Goal: Check status: Check status

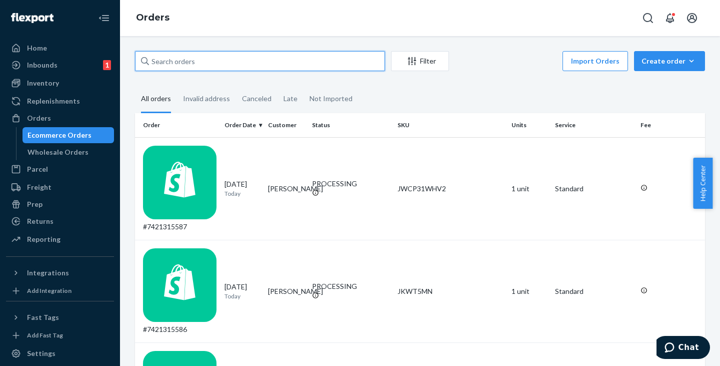
click at [189, 61] on input "text" at bounding box center [260, 61] width 250 height 20
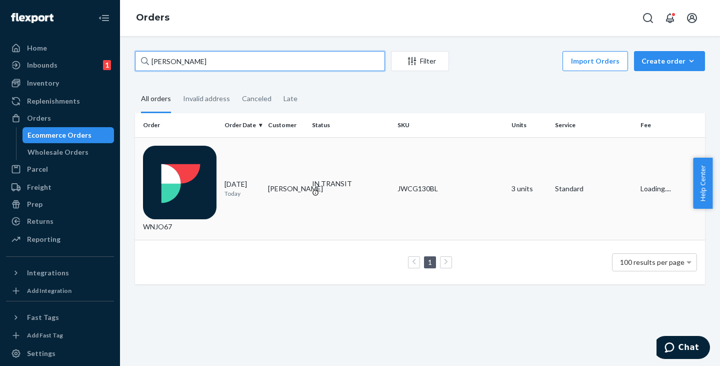
type input "[PERSON_NAME]"
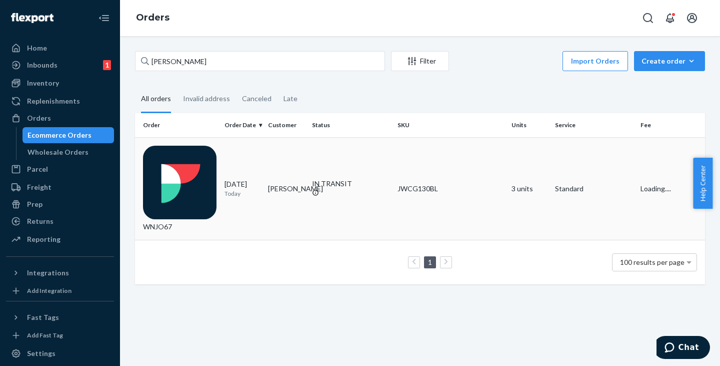
click at [273, 155] on td "[PERSON_NAME]" at bounding box center [286, 188] width 44 height 103
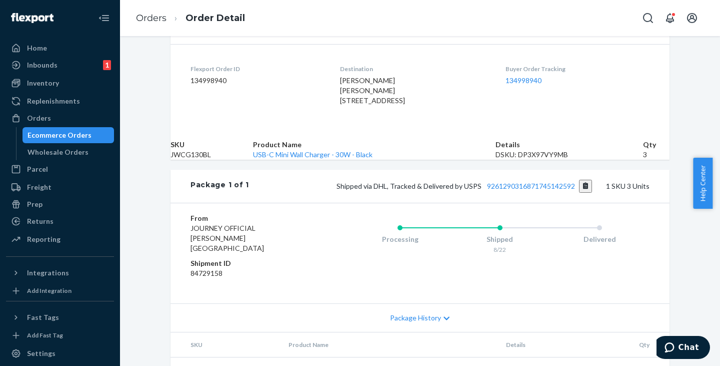
scroll to position [250, 0]
click at [581, 192] on button "Copy tracking number" at bounding box center [586, 185] width 14 height 13
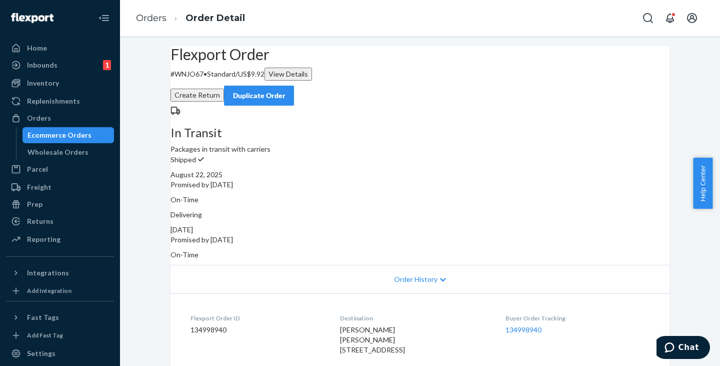
click at [82, 136] on div "Ecommerce Orders" at bounding box center [60, 135] width 64 height 10
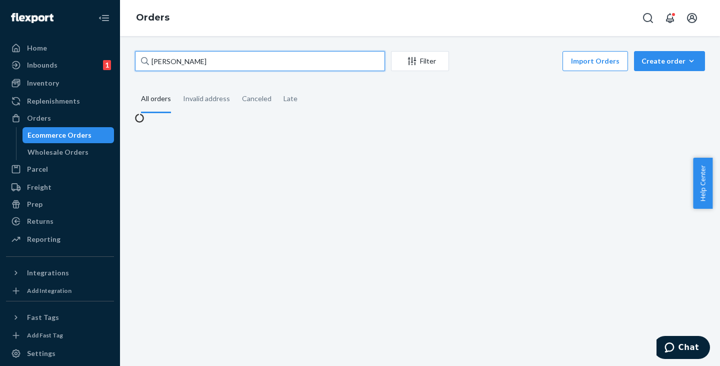
drag, startPoint x: 248, startPoint y: 64, endPoint x: 108, endPoint y: 62, distance: 139.5
click at [124, 64] on div "[PERSON_NAME] Filter Import Orders Create order Ecommerce order Removal order A…" at bounding box center [420, 201] width 600 height 330
paste input "FC [GEOGRAPHIC_DATA], [GEOGRAPHIC_DATA] # 839"
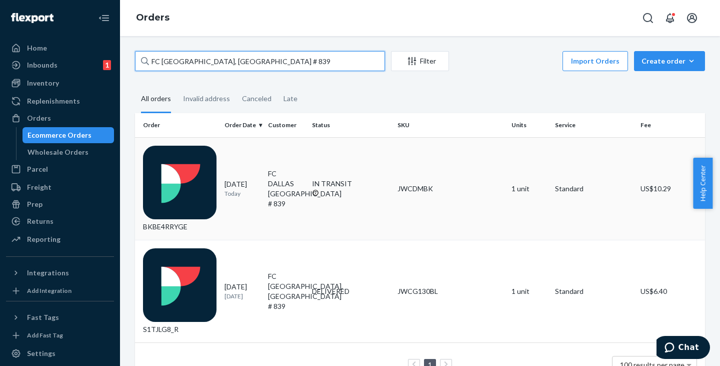
type input "FC [GEOGRAPHIC_DATA], [GEOGRAPHIC_DATA] # 839"
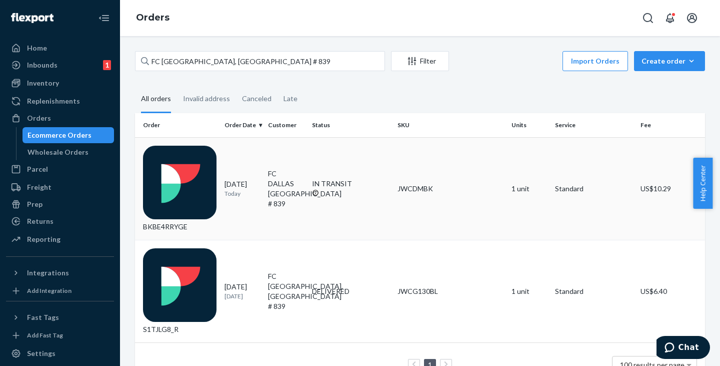
click at [291, 160] on td "FC DALLAS [GEOGRAPHIC_DATA] # 839" at bounding box center [286, 188] width 44 height 103
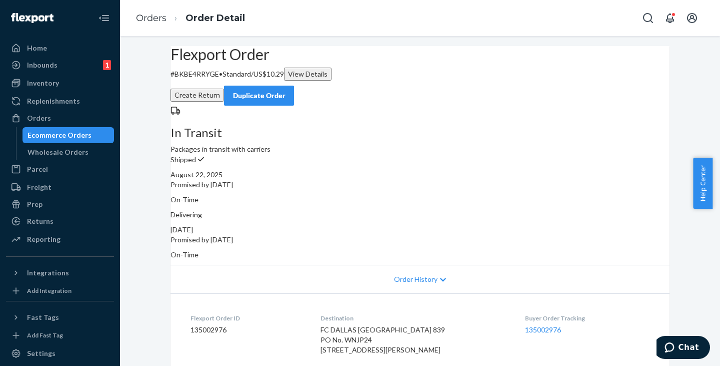
scroll to position [250, 0]
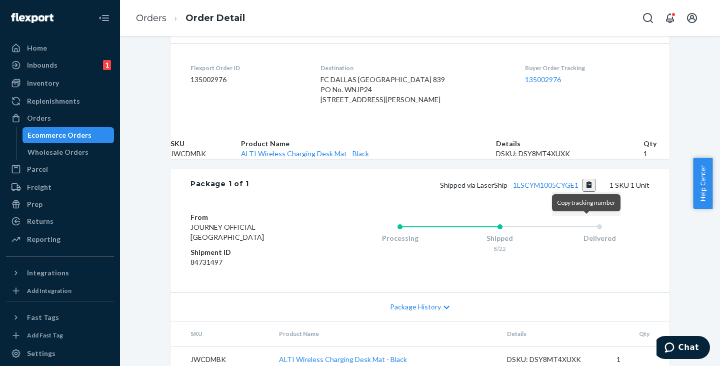
click at [589, 192] on button "Copy tracking number" at bounding box center [590, 185] width 14 height 13
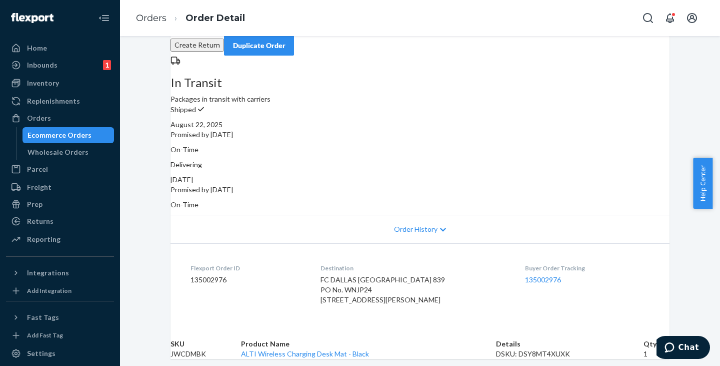
scroll to position [0, 0]
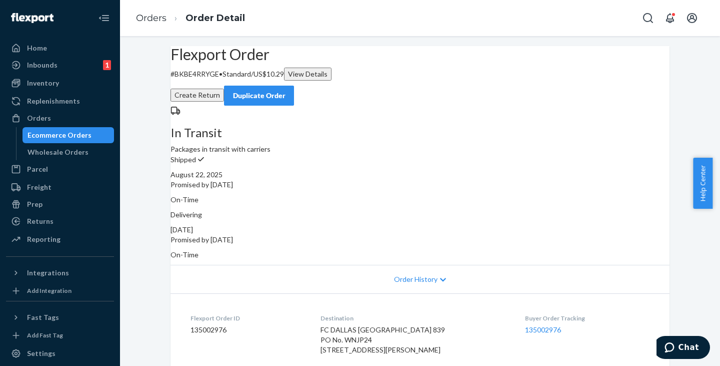
click at [214, 81] on p "# BKBE4RRYGE • Standard / US$10.29 View Details" at bounding box center [420, 74] width 499 height 13
copy p "BKBE4RRYGE"
click at [69, 132] on div "Ecommerce Orders" at bounding box center [60, 135] width 64 height 10
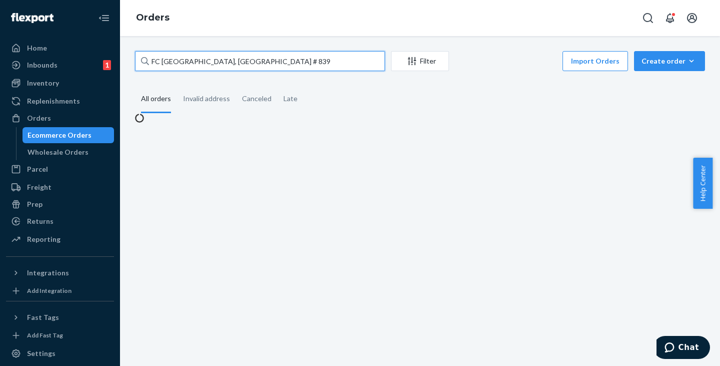
drag, startPoint x: 223, startPoint y: 62, endPoint x: 149, endPoint y: 49, distance: 75.1
click at [149, 49] on div "FC [GEOGRAPHIC_DATA], [GEOGRAPHIC_DATA] # 839 Filter Import Orders Create order…" at bounding box center [420, 201] width 600 height 330
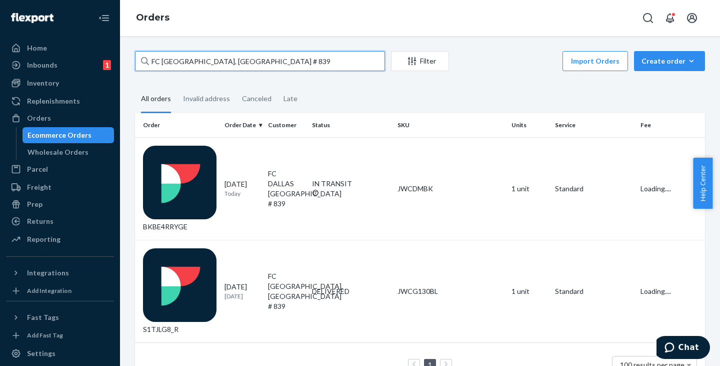
paste input "105STT STRATA"
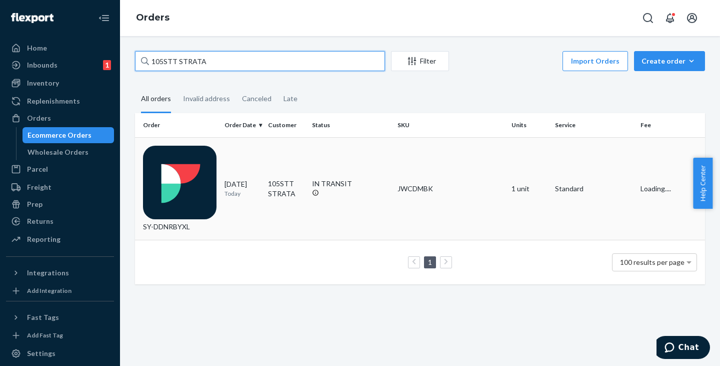
type input "105STT STRATA"
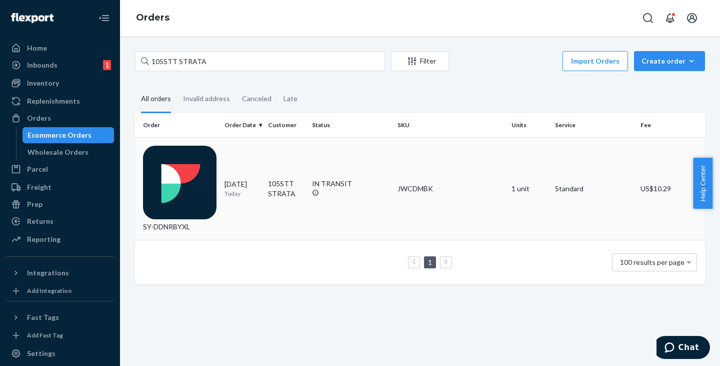
click at [284, 160] on td "105STT STRATA" at bounding box center [286, 188] width 44 height 103
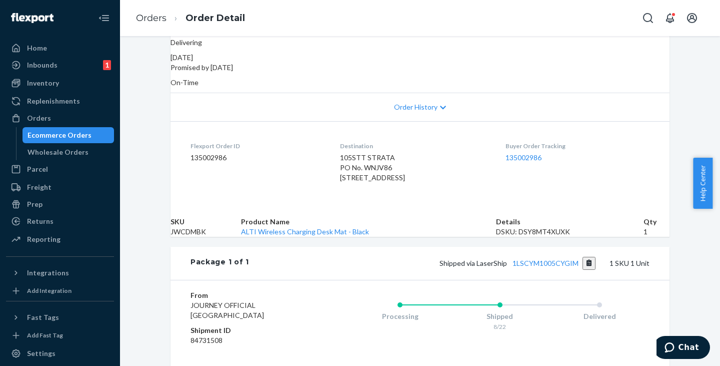
scroll to position [200, 0]
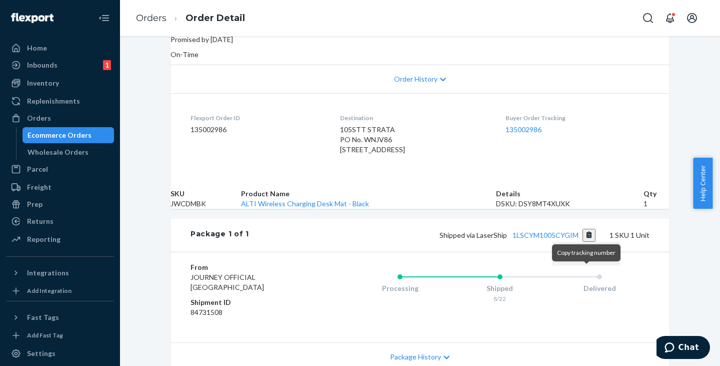
click at [587, 242] on button "Copy tracking number" at bounding box center [590, 235] width 14 height 13
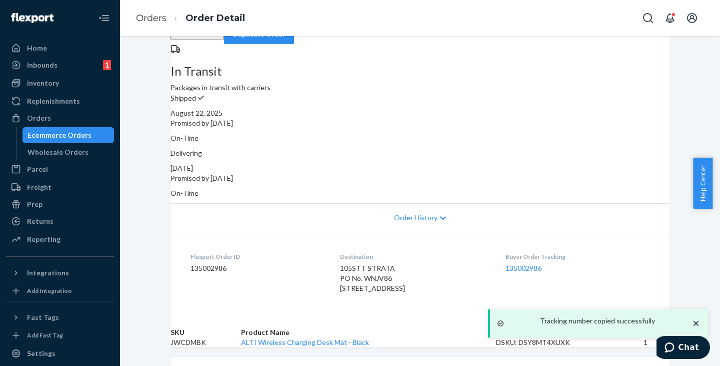
scroll to position [0, 0]
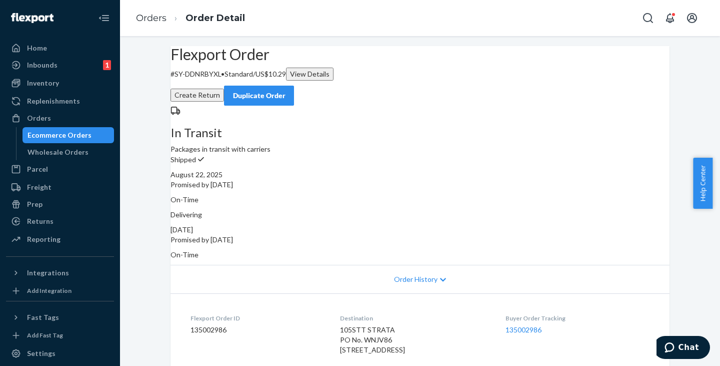
click at [214, 81] on p "# SY-DDNRBYXL • Standard / US$10.29 View Details" at bounding box center [420, 74] width 499 height 13
click at [193, 81] on p "# SY-DDNRBYXL • Standard / US$10.29 View Details" at bounding box center [420, 74] width 499 height 13
copy p "SY-DDNRBYXL"
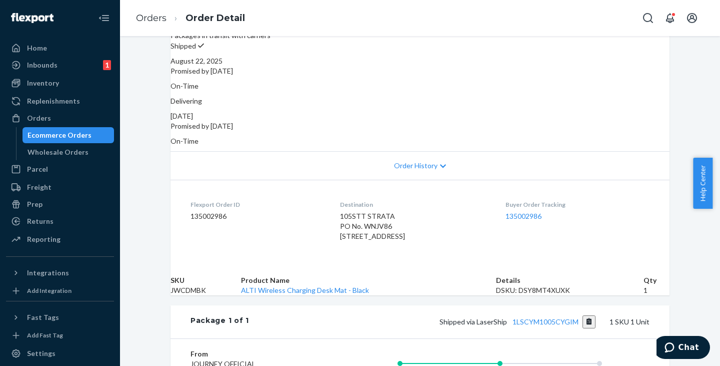
scroll to position [50, 0]
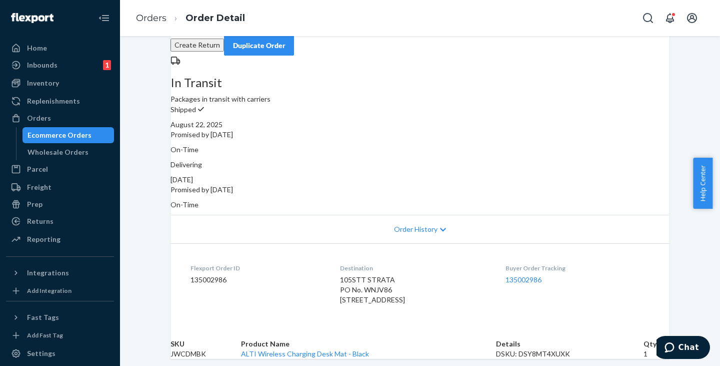
click at [62, 138] on div "Ecommerce Orders" at bounding box center [60, 135] width 64 height 10
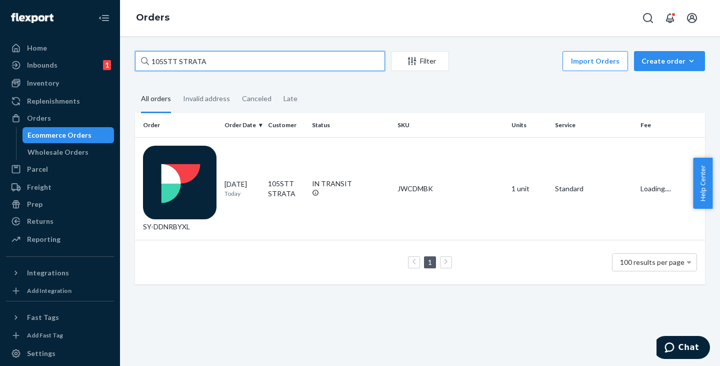
drag, startPoint x: 231, startPoint y: 62, endPoint x: 112, endPoint y: 53, distance: 119.3
click at [112, 53] on div "Home Inbounds 1 Shipping Plans Problems 1 Inventory Products Replenishments Ord…" at bounding box center [360, 183] width 720 height 366
paste input "FC LONDON"
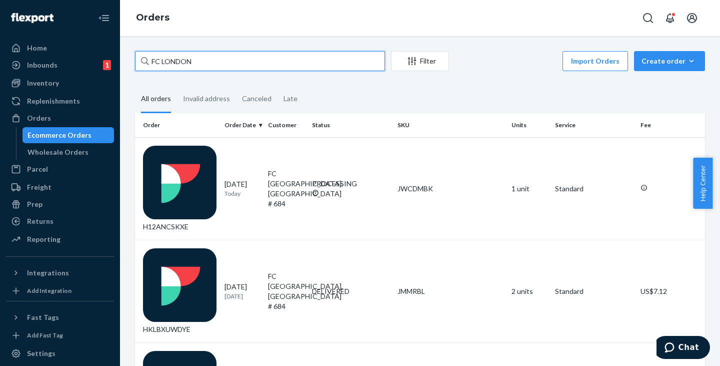
drag, startPoint x: 206, startPoint y: 61, endPoint x: 131, endPoint y: 57, distance: 75.1
click at [131, 57] on div "FC LONDON Filter Import Orders Create order Ecommerce order Removal order All o…" at bounding box center [420, 270] width 585 height 438
paste input "[PERSON_NAME]"
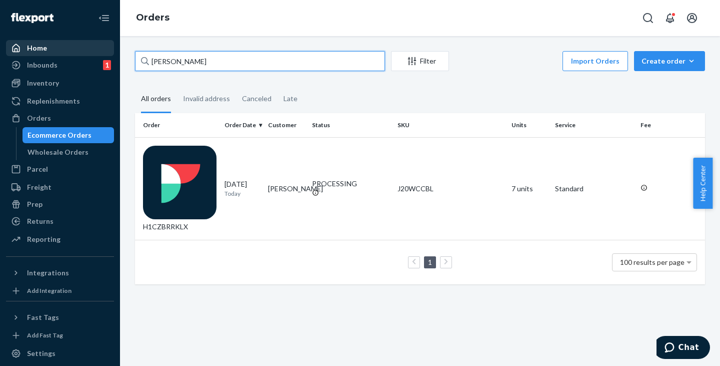
drag, startPoint x: 231, startPoint y: 59, endPoint x: 96, endPoint y: 50, distance: 135.3
click at [96, 50] on div "Home Inbounds 1 Shipping Plans Problems 1 Inventory Products Replenishments Ord…" at bounding box center [360, 183] width 720 height 366
paste input "[PERSON_NAME]"
drag, startPoint x: 222, startPoint y: 62, endPoint x: 128, endPoint y: 59, distance: 94.6
click at [128, 59] on div "[PERSON_NAME] Filter Import Orders Create order Ecommerce order Removal order A…" at bounding box center [420, 167] width 585 height 233
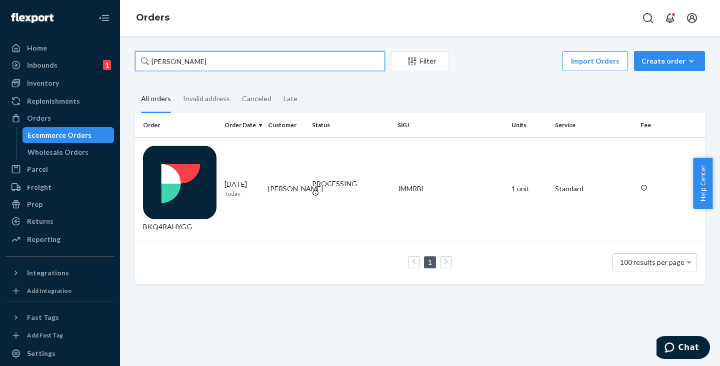
paste input "[PERSON_NAME]"
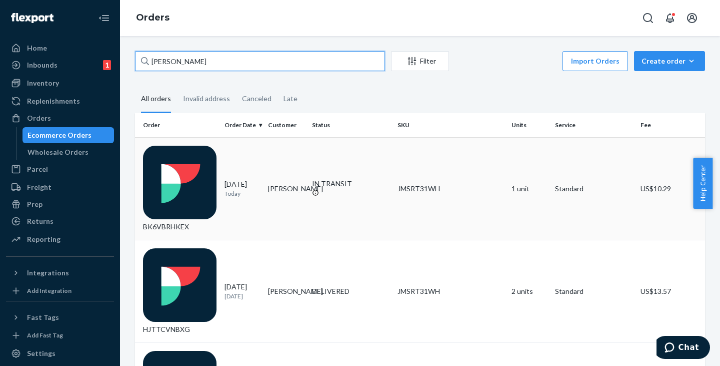
type input "[PERSON_NAME]"
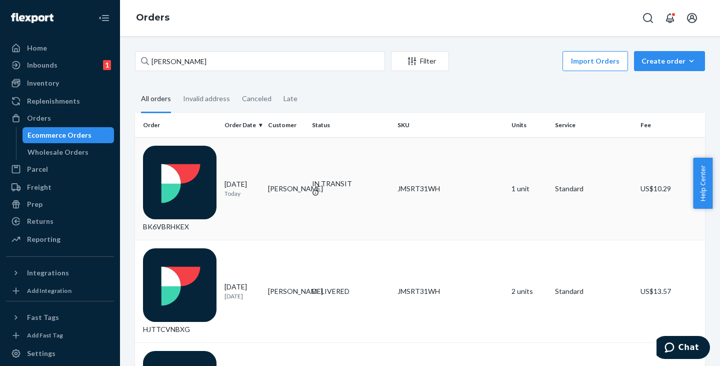
click at [274, 151] on td "[PERSON_NAME]" at bounding box center [286, 188] width 44 height 103
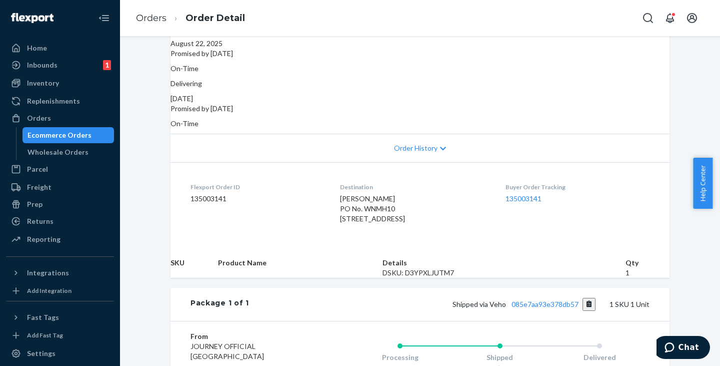
scroll to position [250, 0]
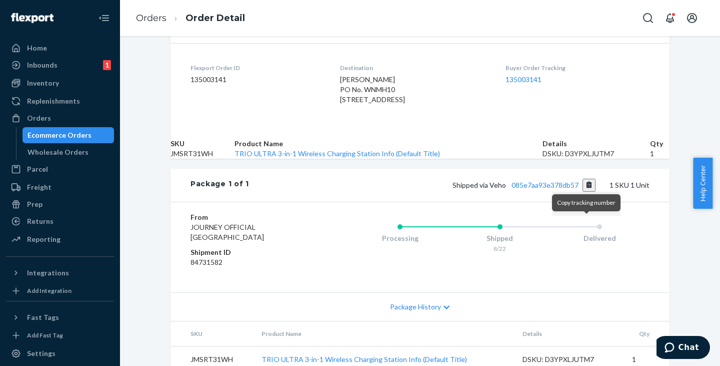
click at [590, 192] on button "Copy tracking number" at bounding box center [590, 185] width 14 height 13
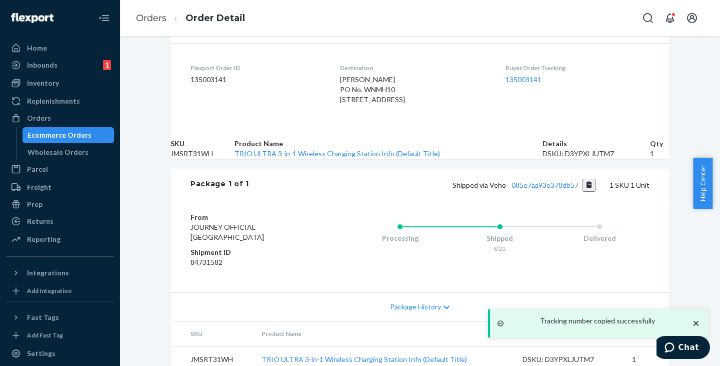
scroll to position [50, 0]
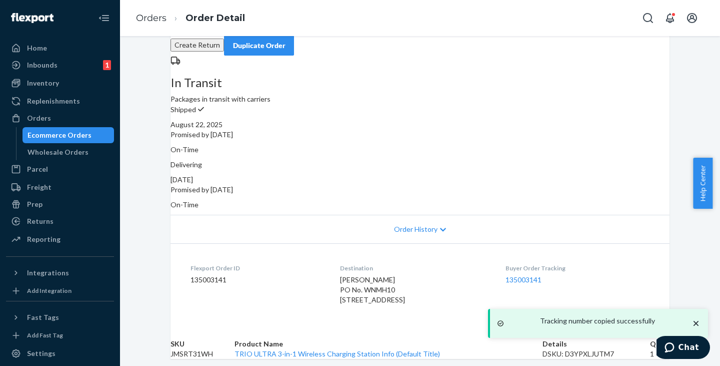
click at [207, 31] on p "# BK6VBRHKEX • Standard / US$10.29 View Details" at bounding box center [420, 24] width 499 height 13
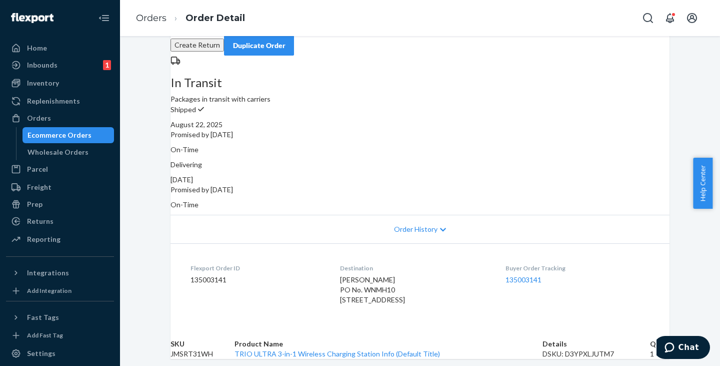
click at [207, 31] on p "# BK6VBRHKEX • Standard / US$10.29 View Details" at bounding box center [420, 24] width 499 height 13
copy p "BK6VBRHKEX"
click at [75, 135] on div "Ecommerce Orders" at bounding box center [60, 135] width 64 height 10
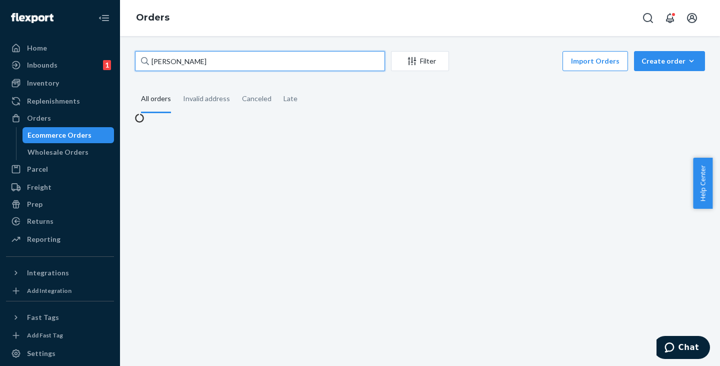
drag, startPoint x: 228, startPoint y: 59, endPoint x: 139, endPoint y: 55, distance: 89.6
click at [139, 55] on input "[PERSON_NAME]" at bounding box center [260, 61] width 250 height 20
paste input "[PERSON_NAME]"
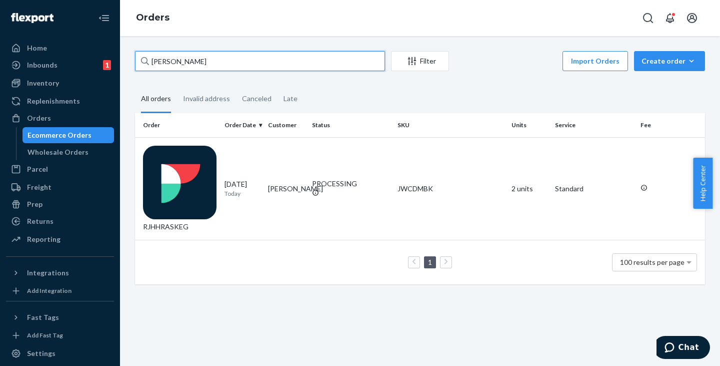
drag, startPoint x: 216, startPoint y: 63, endPoint x: 113, endPoint y: 63, distance: 102.5
click at [113, 63] on div "Home Inbounds 1 Shipping Plans Problems 1 Inventory Products Replenishments Ord…" at bounding box center [360, 183] width 720 height 366
paste input "RISTEN [PERSON_NAME]"
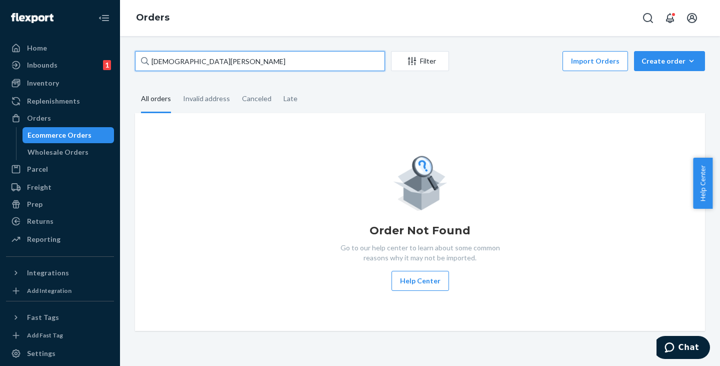
drag, startPoint x: 228, startPoint y: 56, endPoint x: 119, endPoint y: 59, distance: 109.1
click at [119, 59] on div "Home Inbounds 1 Shipping Plans Problems 1 Inventory Products Replenishments Ord…" at bounding box center [360, 183] width 720 height 366
paste input "[PERSON_NAME]"
type input "[PERSON_NAME]"
